Goal: Information Seeking & Learning: Understand process/instructions

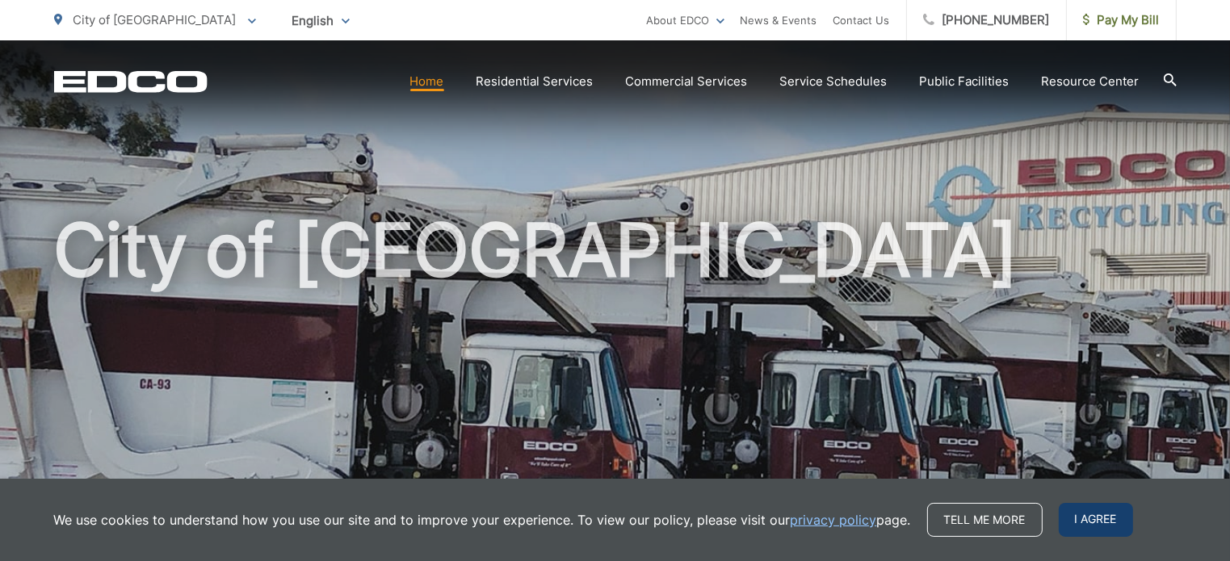
click at [1098, 514] on span "I agree" at bounding box center [1096, 520] width 74 height 34
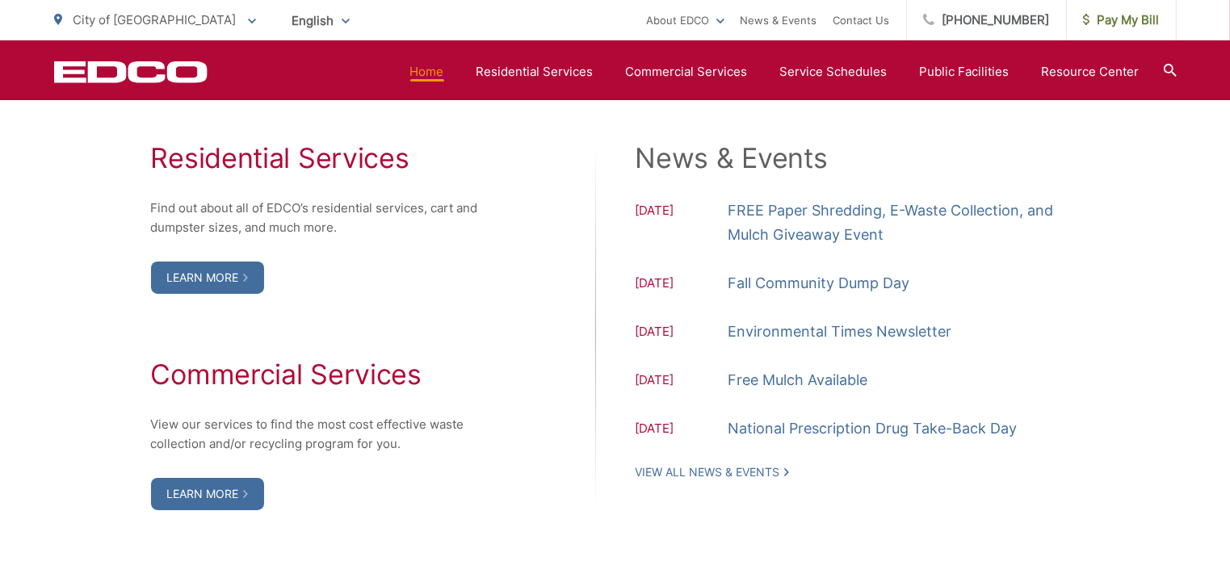
scroll to position [1680, 0]
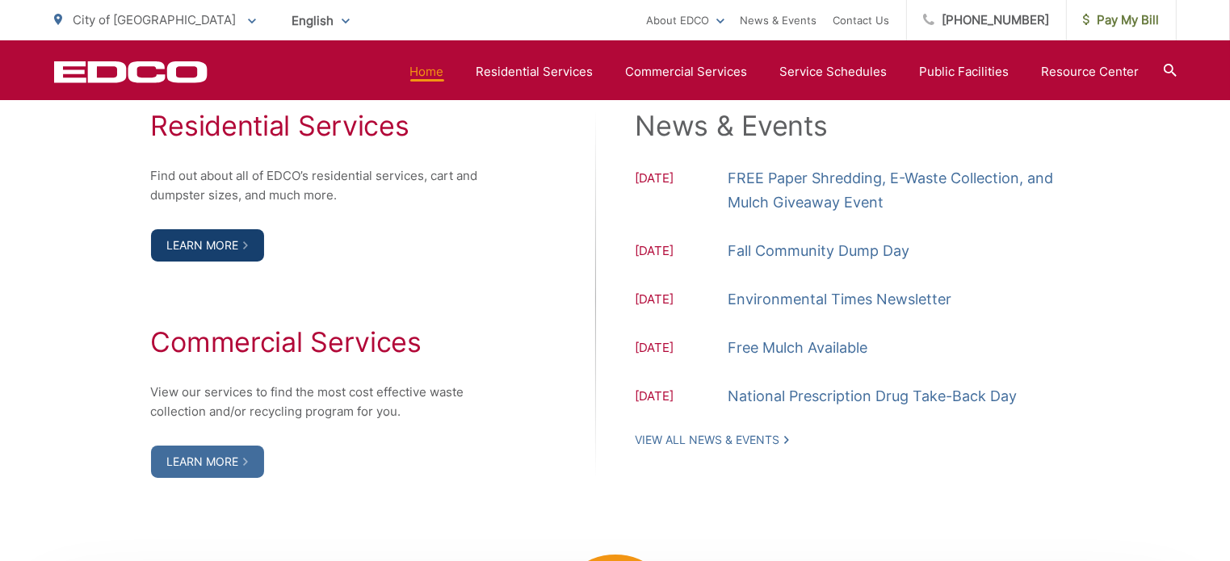
click at [240, 247] on link "Learn More" at bounding box center [207, 245] width 113 height 32
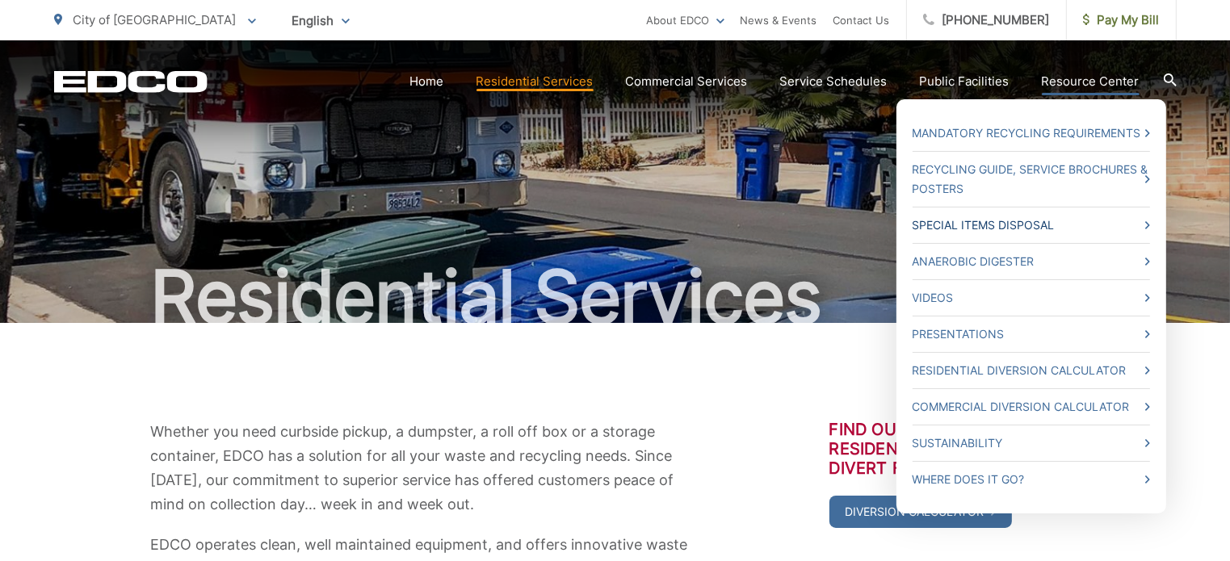
click at [1043, 226] on link "Special Items Disposal" at bounding box center [1030, 225] width 237 height 19
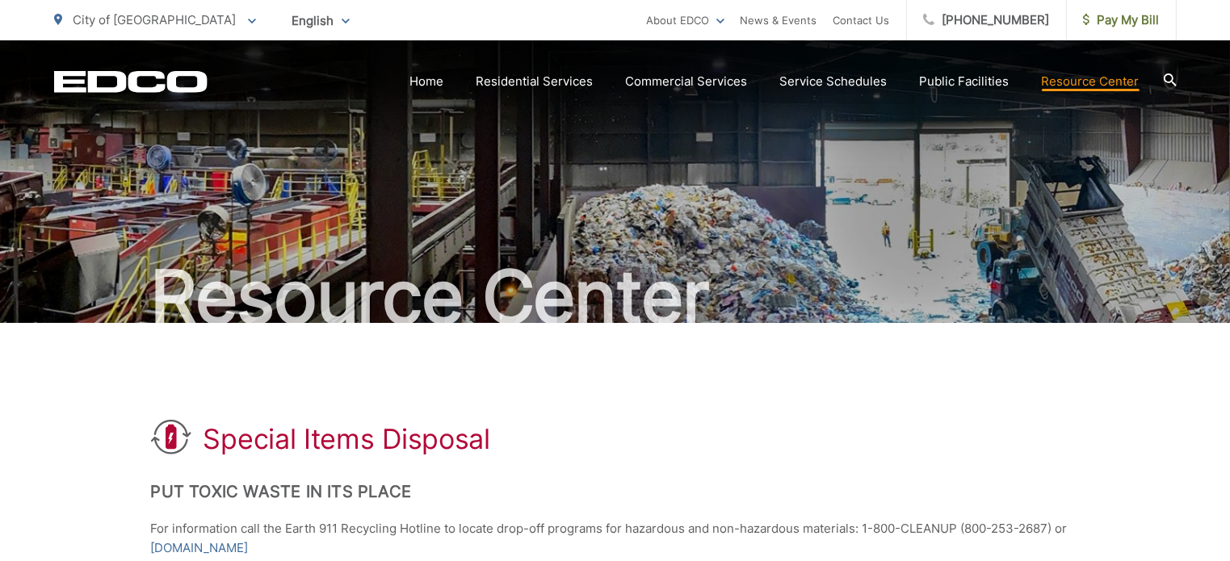
click at [1170, 81] on icon at bounding box center [1169, 79] width 13 height 13
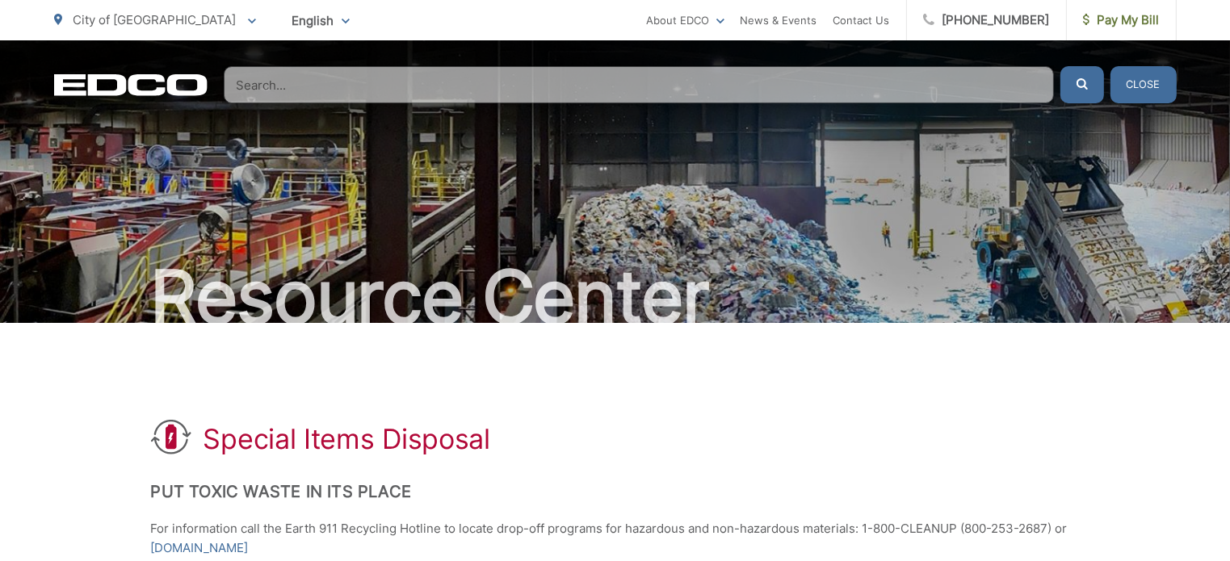
click at [380, 86] on input "Search" at bounding box center [639, 84] width 830 height 37
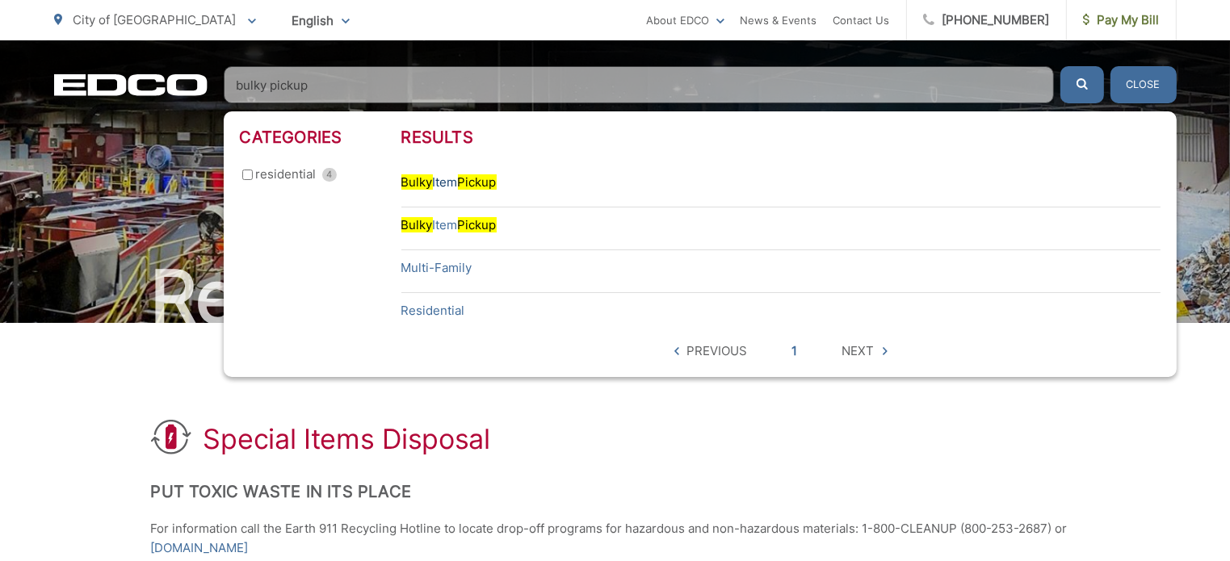
type input "bulky pickup"
click at [470, 184] on mark "Pickup" at bounding box center [477, 181] width 39 height 15
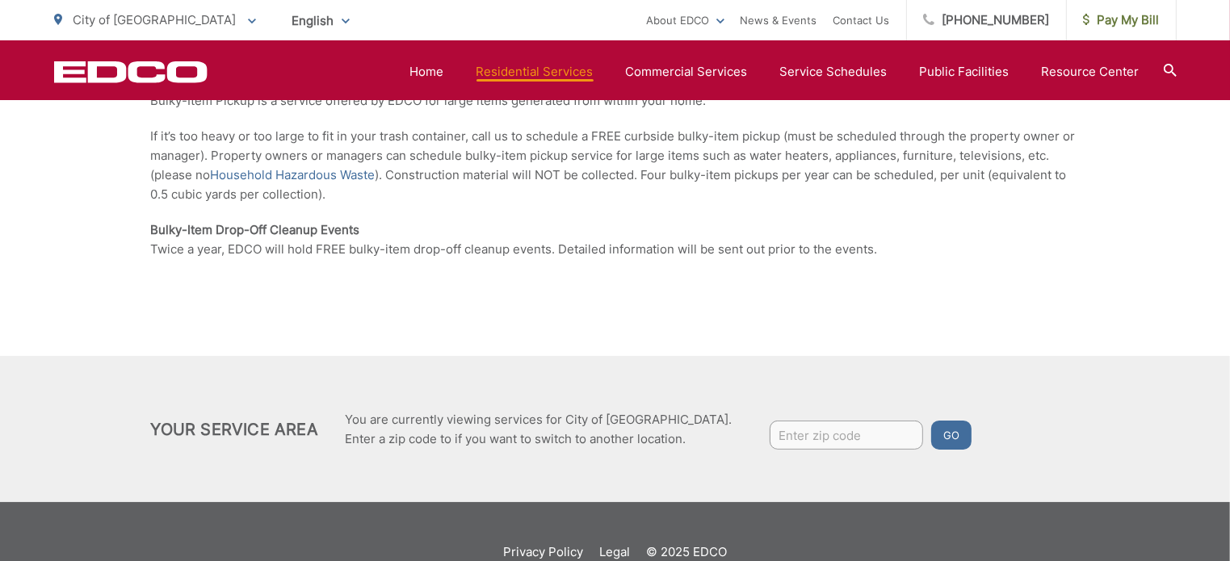
scroll to position [388, 0]
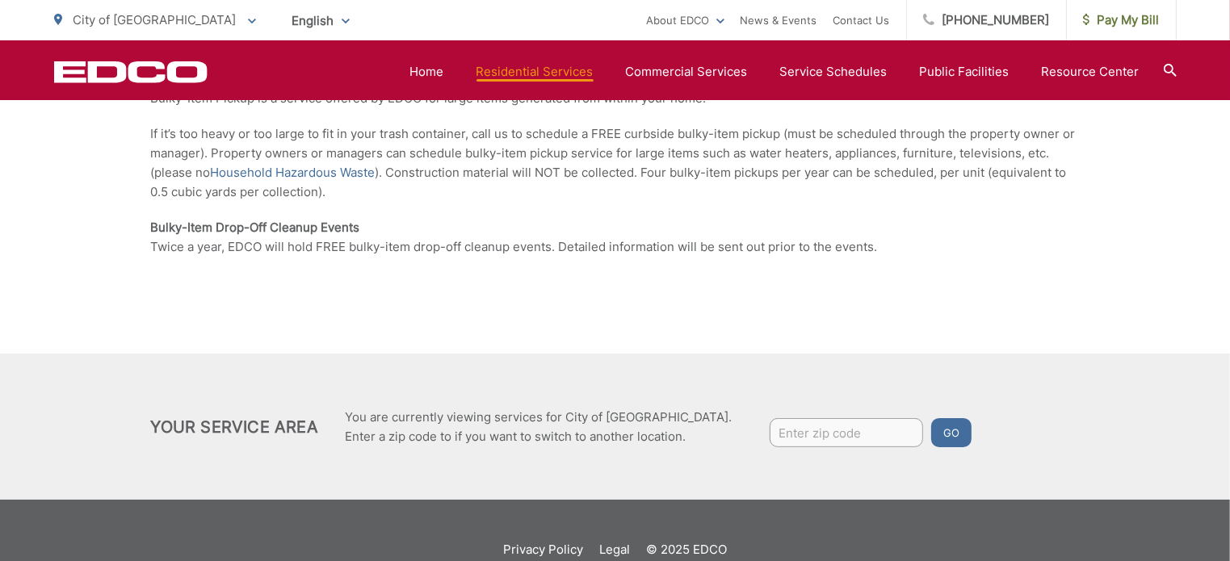
click at [789, 435] on input "Enter zip code" at bounding box center [846, 432] width 153 height 29
type input "92019"
click at [931, 434] on button "Go" at bounding box center [951, 432] width 40 height 29
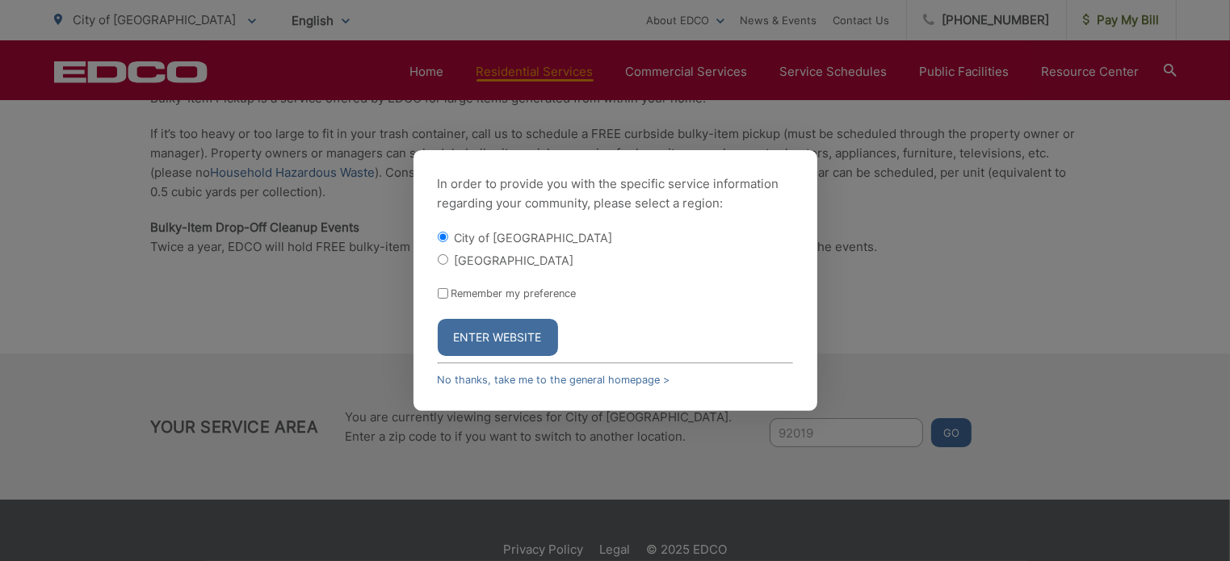
click at [514, 338] on button "Enter Website" at bounding box center [498, 337] width 120 height 37
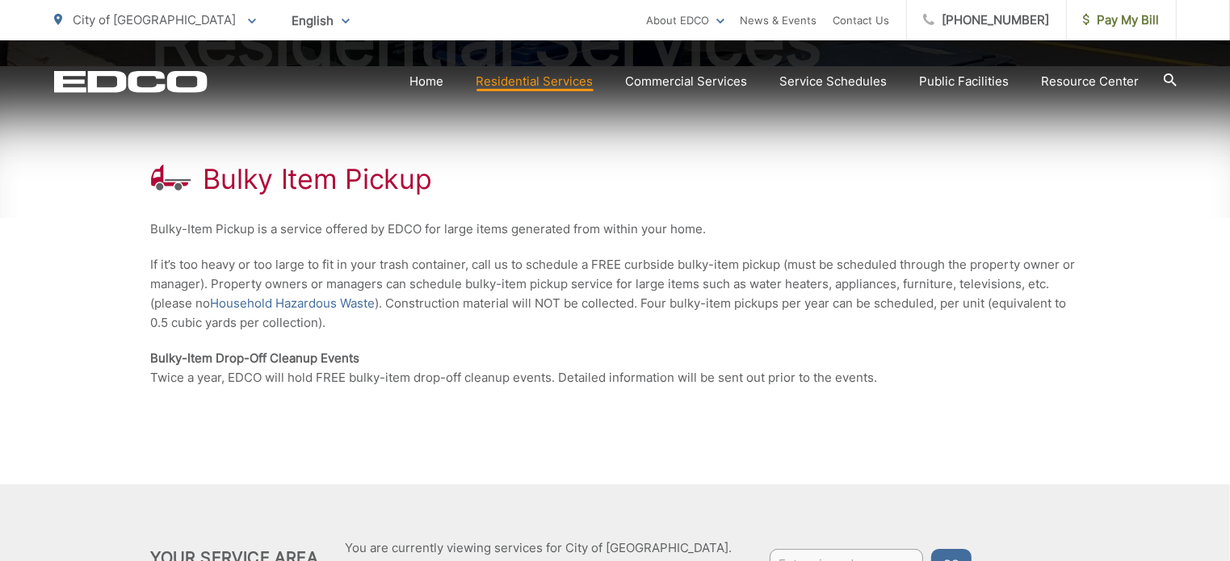
scroll to position [258, 0]
